Goal: Navigation & Orientation: Find specific page/section

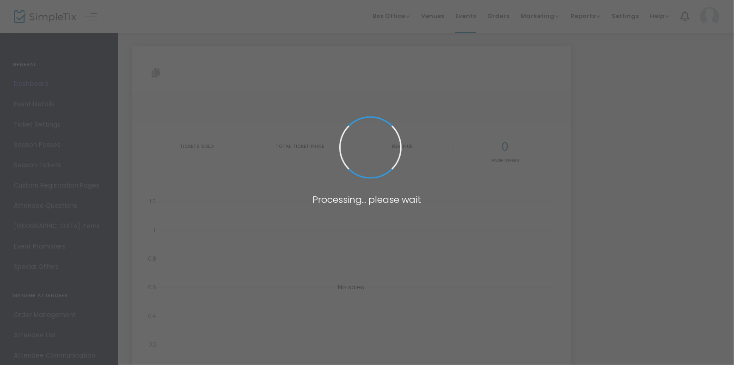
type input "[URL][DOMAIN_NAME]"
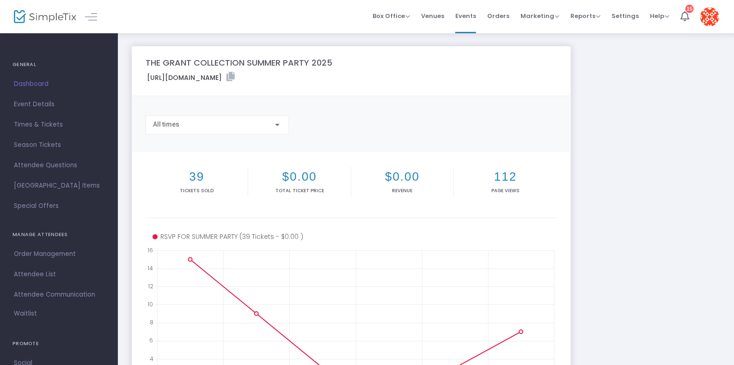
click at [49, 84] on span "Dashboard" at bounding box center [59, 84] width 90 height 12
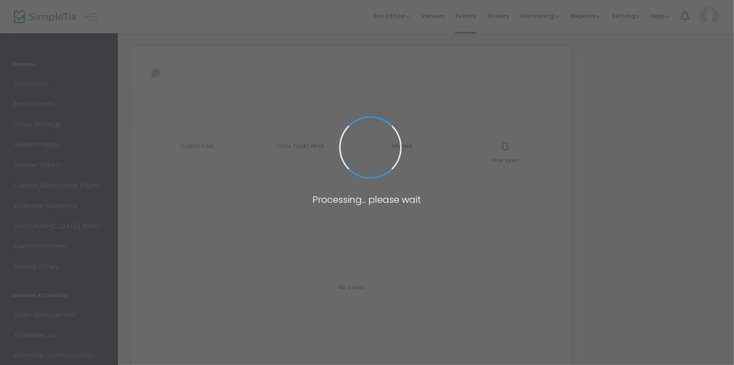
type input "[URL][DOMAIN_NAME]"
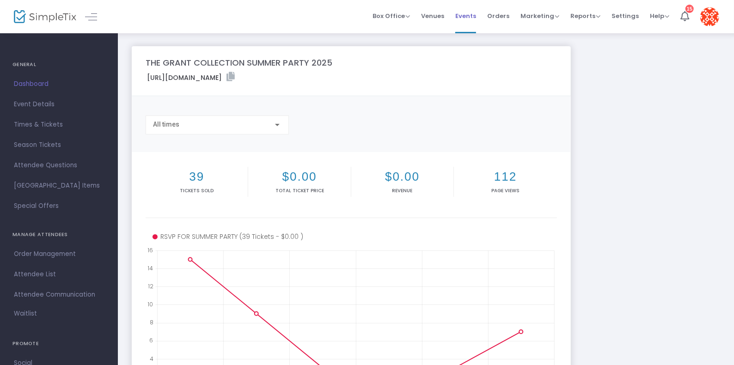
click at [470, 18] on span "Events" at bounding box center [465, 16] width 21 height 24
